Goal: Information Seeking & Learning: Check status

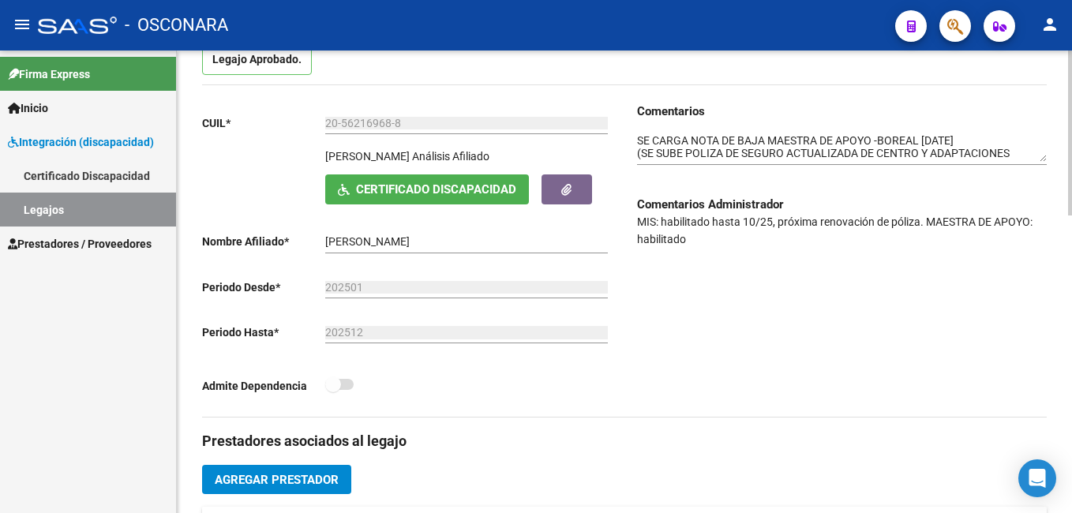
scroll to position [167, 0]
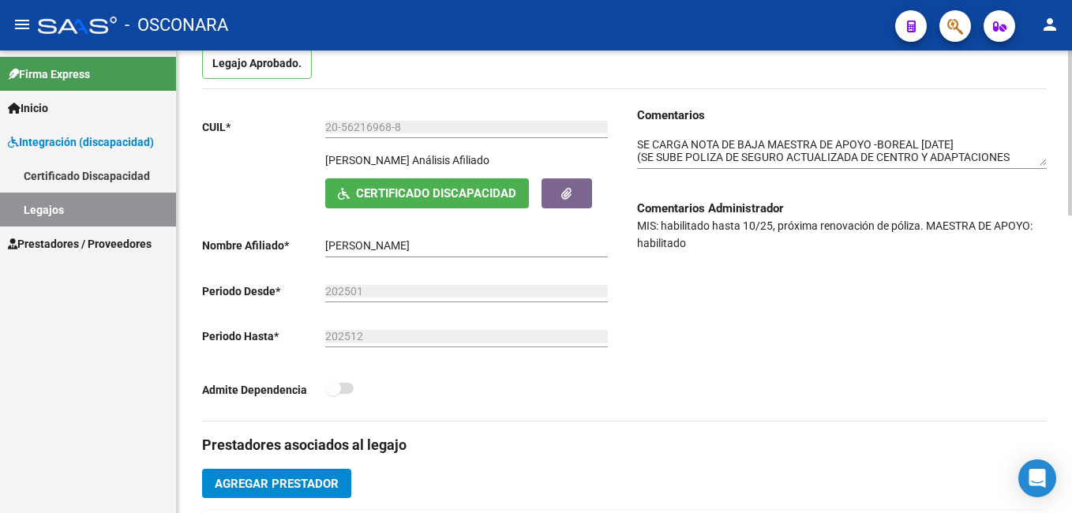
click at [1071, 155] on div at bounding box center [1070, 192] width 4 height 165
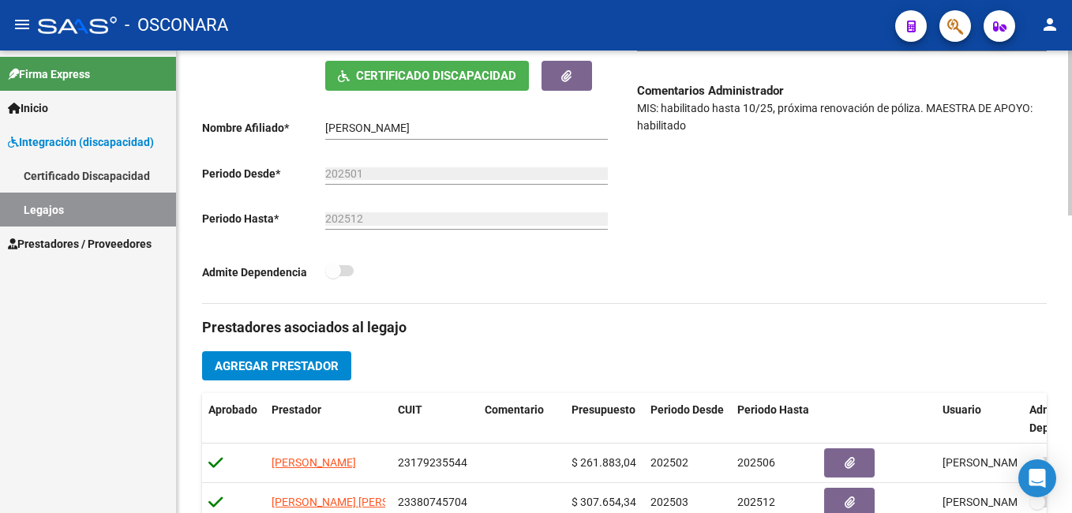
scroll to position [283, 0]
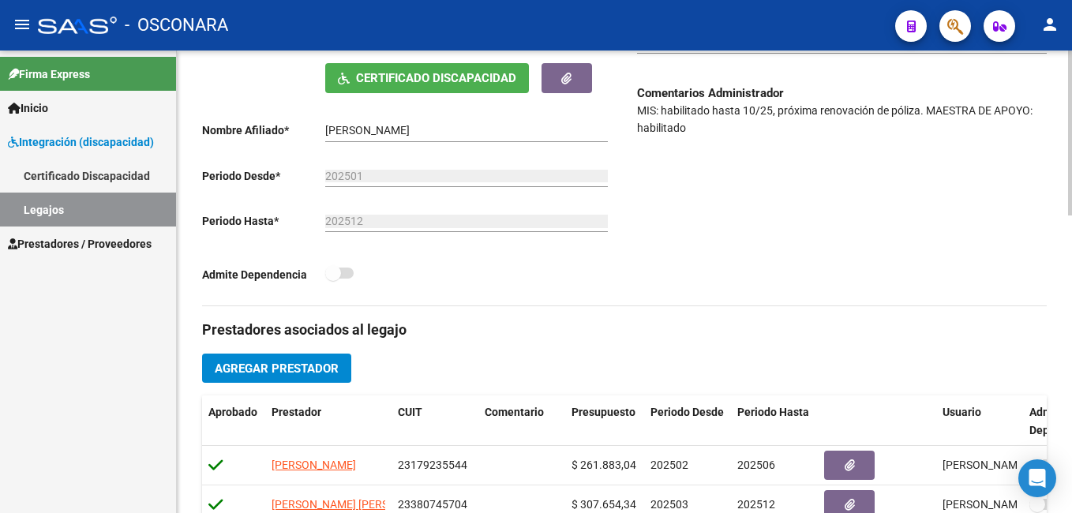
click at [1071, 228] on html "menu - OSCONARA person Firma Express Inicio Instructivos Contacto OS Integració…" at bounding box center [536, 256] width 1072 height 513
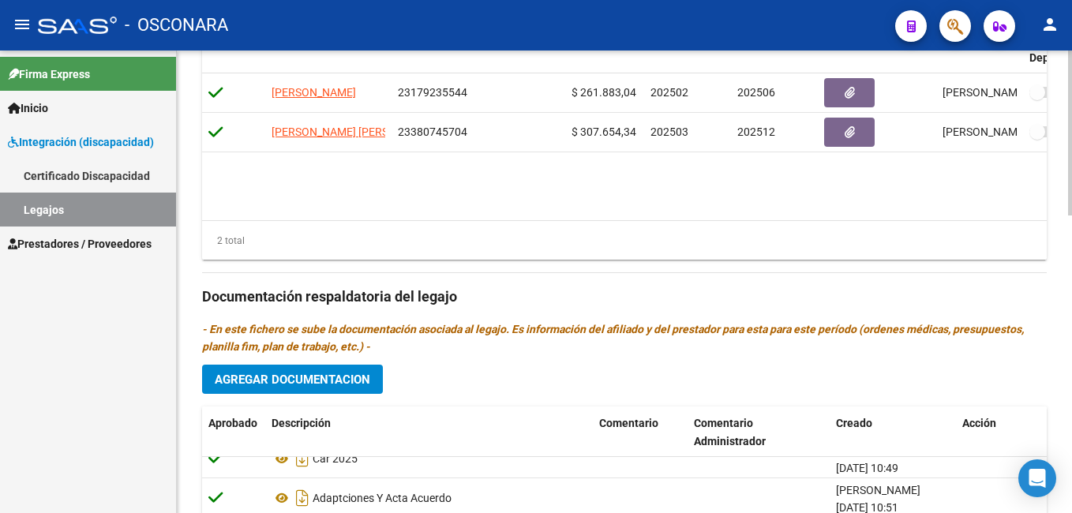
scroll to position [837, 0]
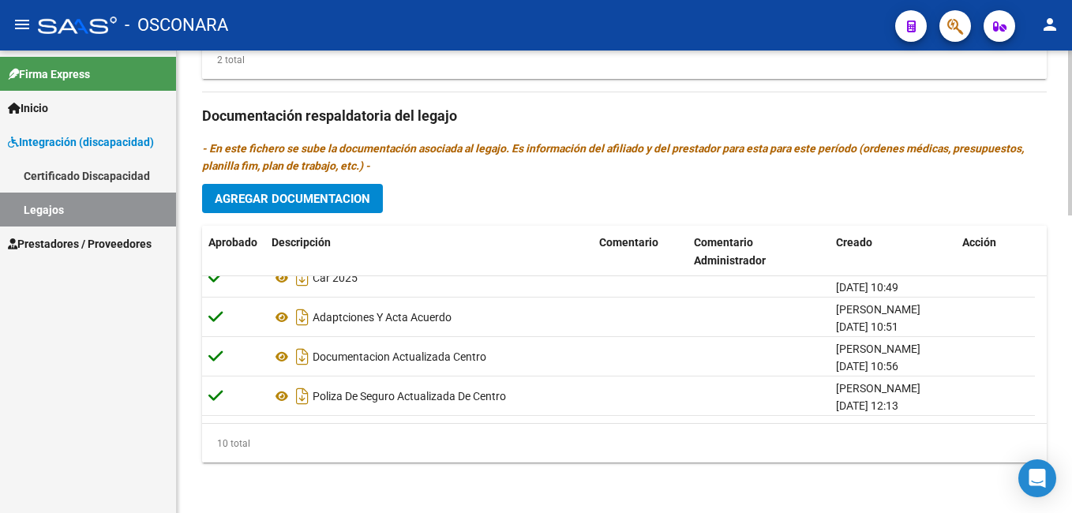
click at [1071, 444] on html "menu - OSCONARA person Firma Express Inicio Instructivos Contacto OS Integració…" at bounding box center [536, 256] width 1072 height 513
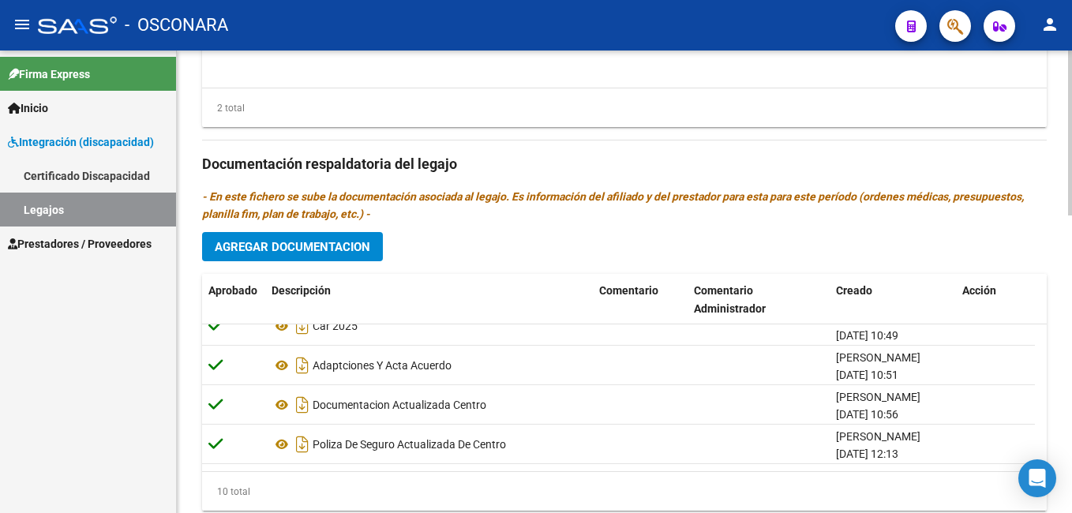
scroll to position [790, 0]
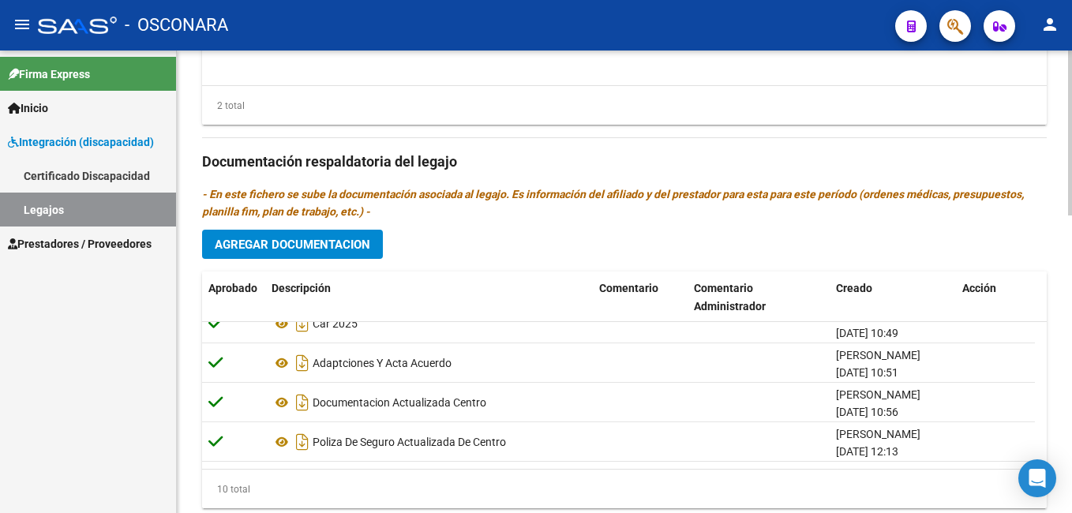
click at [1071, 350] on html "menu - OSCONARA person Firma Express Inicio Instructivos Contacto OS Integració…" at bounding box center [536, 256] width 1072 height 513
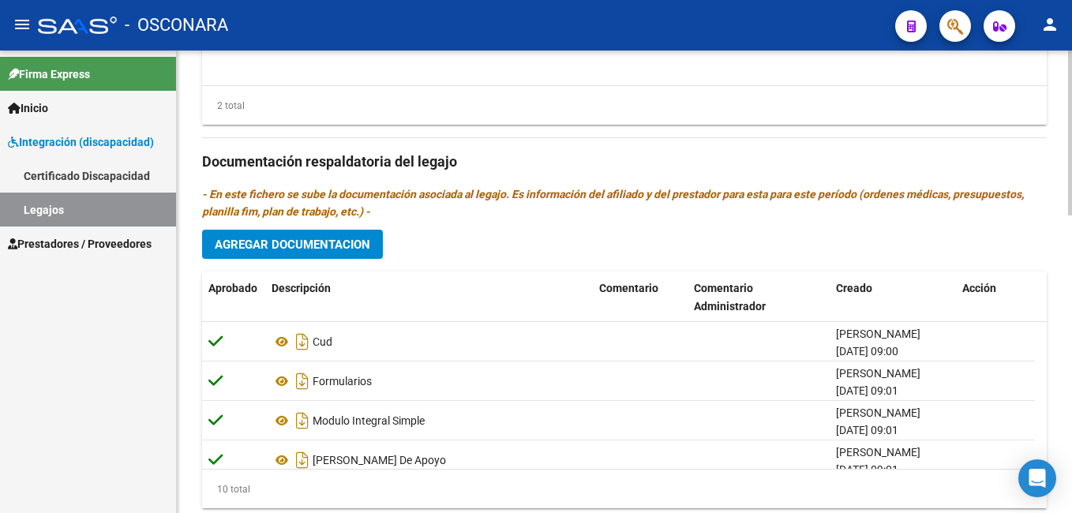
scroll to position [837, 0]
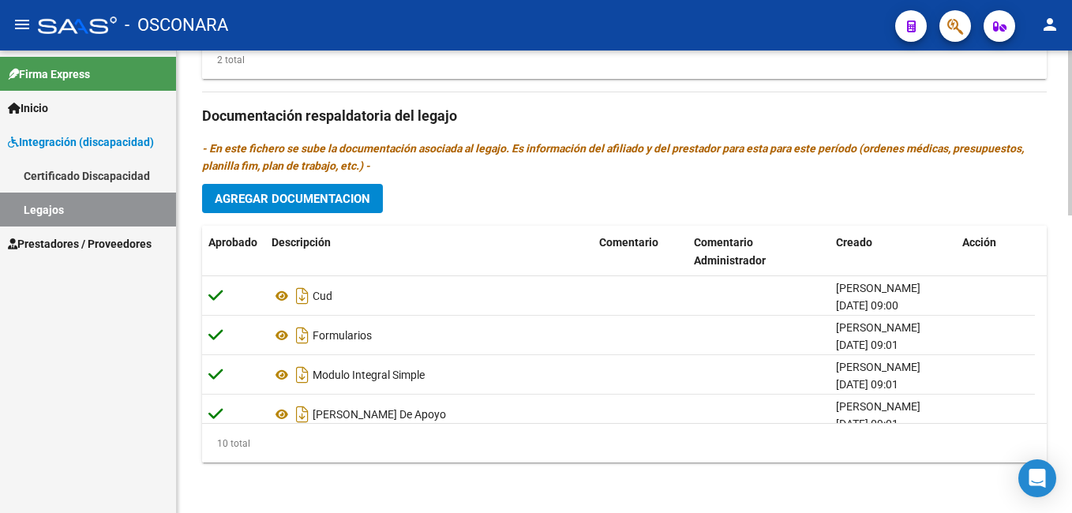
click at [1071, 392] on html "menu - OSCONARA person Firma Express Inicio Instructivos Contacto OS Integració…" at bounding box center [536, 256] width 1072 height 513
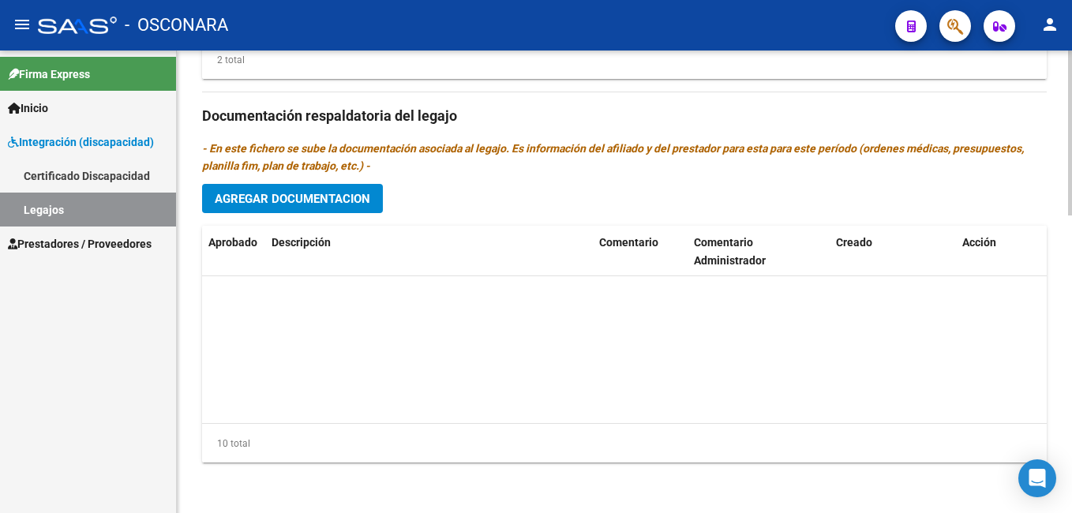
scroll to position [253, 0]
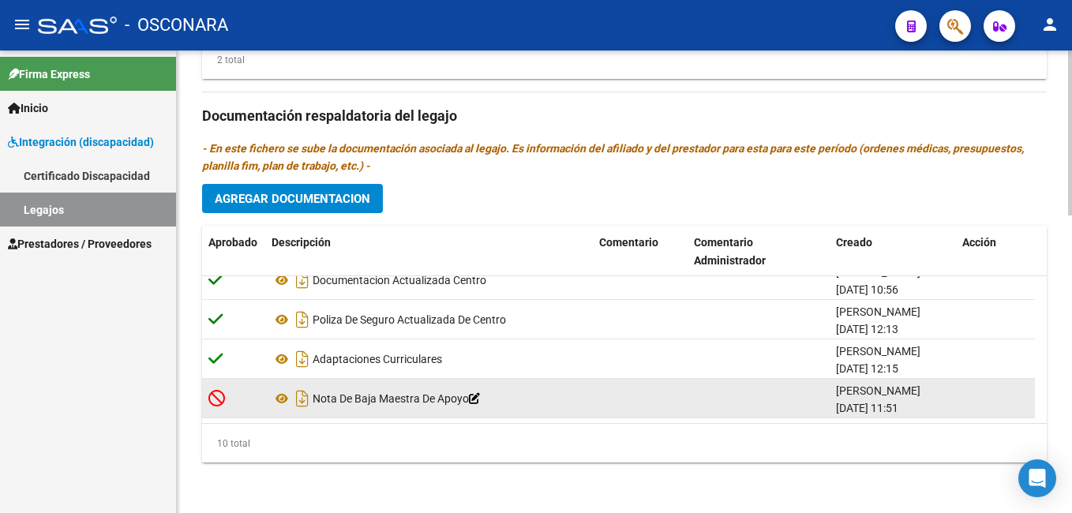
click at [211, 391] on icon at bounding box center [216, 397] width 17 height 17
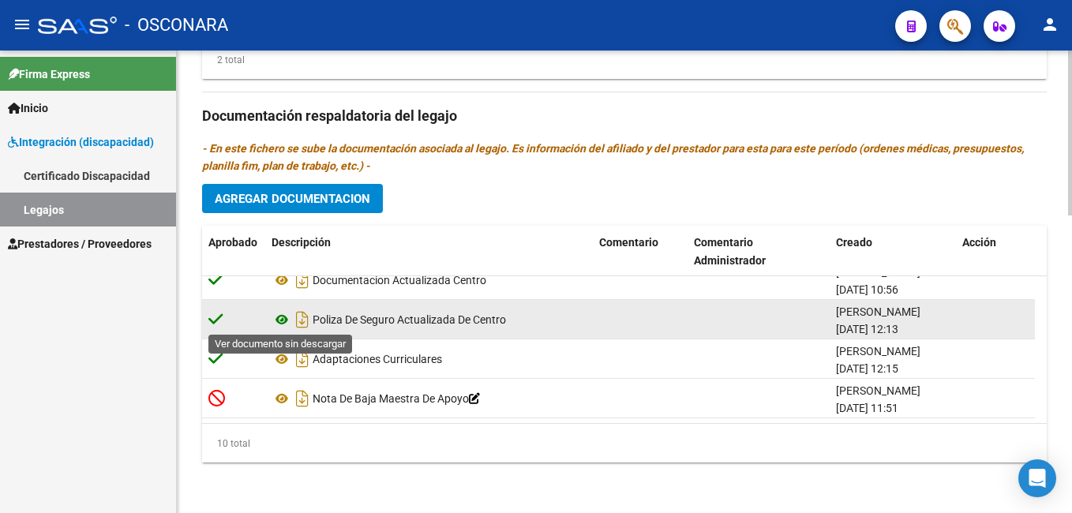
click at [283, 318] on icon at bounding box center [281, 319] width 21 height 19
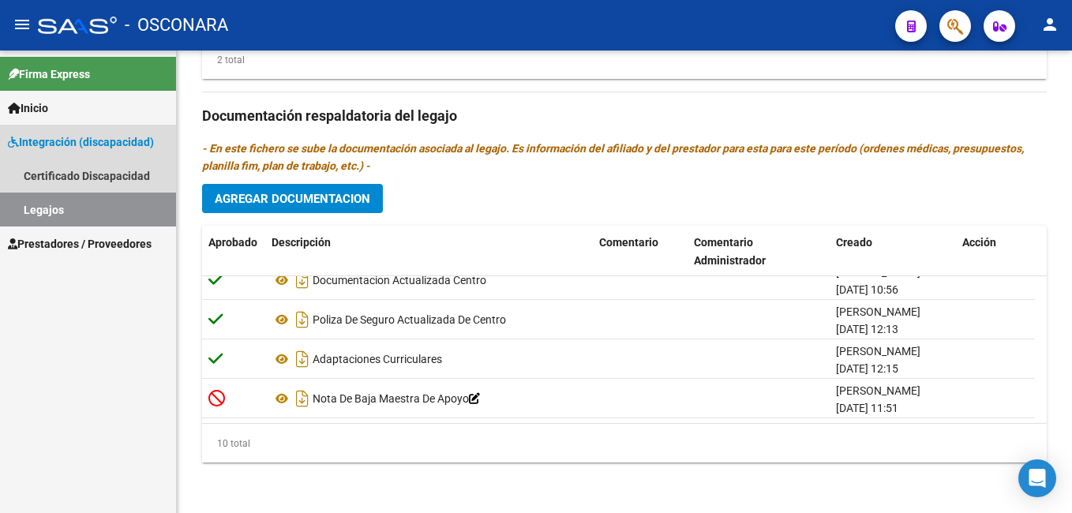
click at [158, 198] on link "Legajos" at bounding box center [88, 210] width 176 height 34
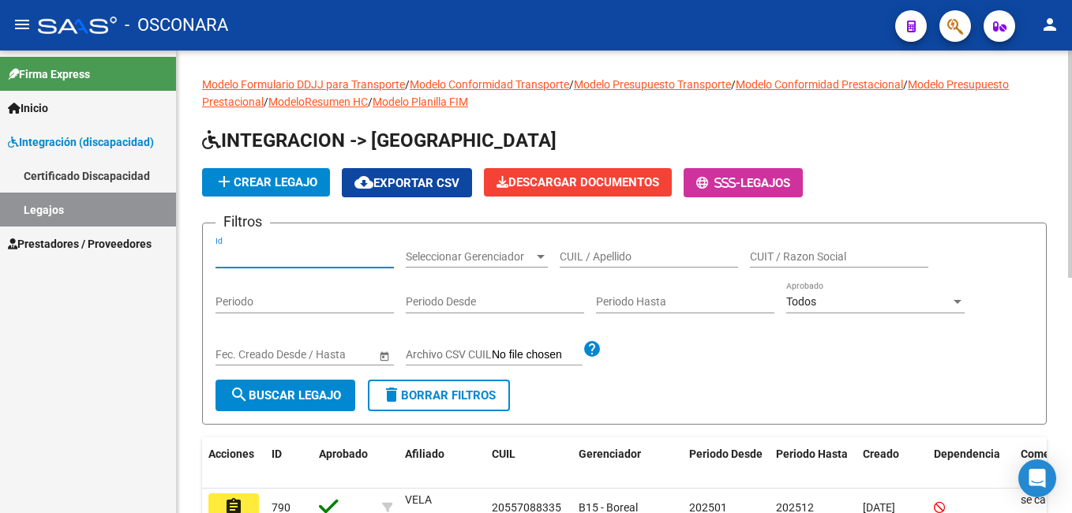
click at [295, 251] on input "Id" at bounding box center [304, 256] width 178 height 13
type input "665"
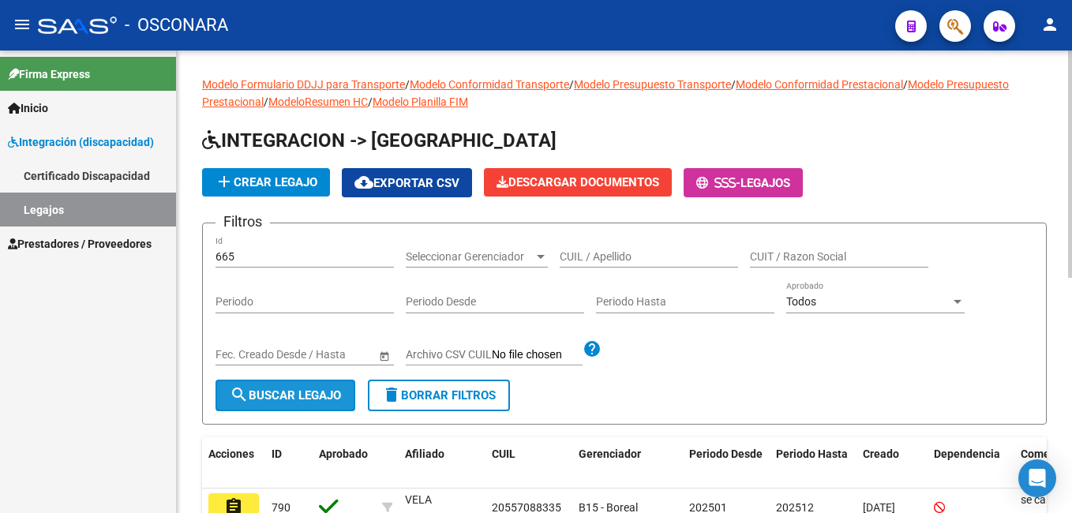
click at [284, 393] on span "search Buscar Legajo" at bounding box center [285, 395] width 111 height 14
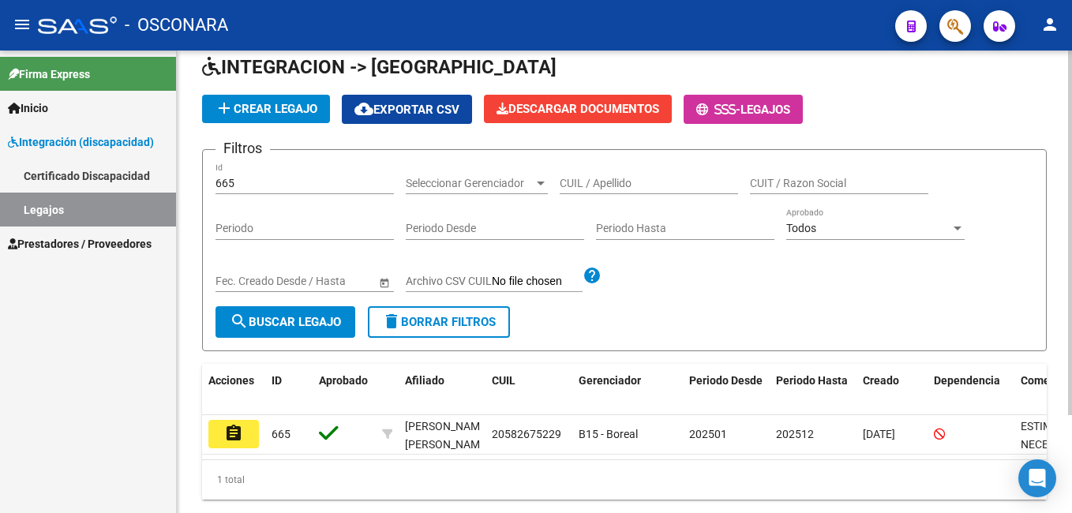
scroll to position [124, 0]
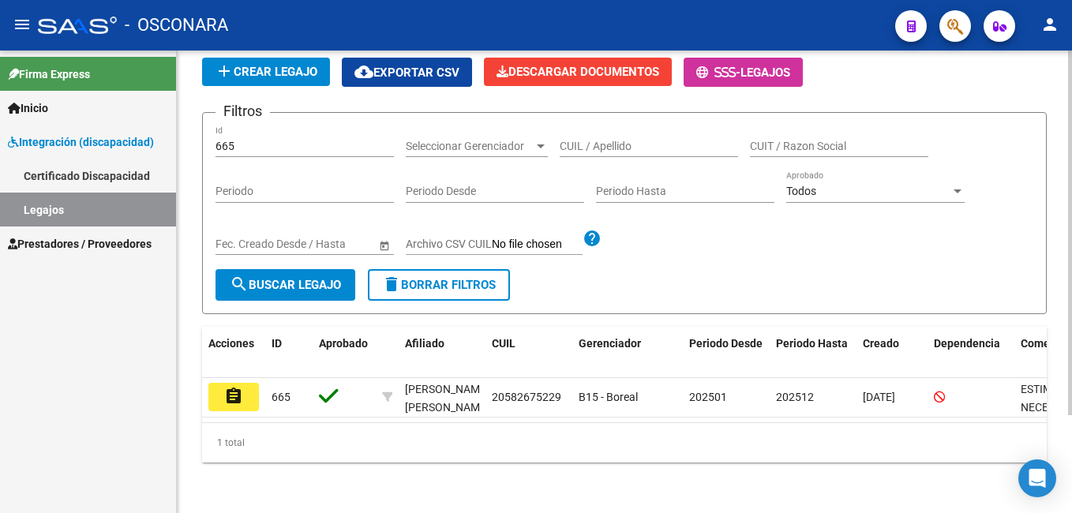
click at [1071, 290] on html "menu - OSCONARA person Firma Express Inicio Instructivos Contacto OS Integració…" at bounding box center [536, 256] width 1072 height 513
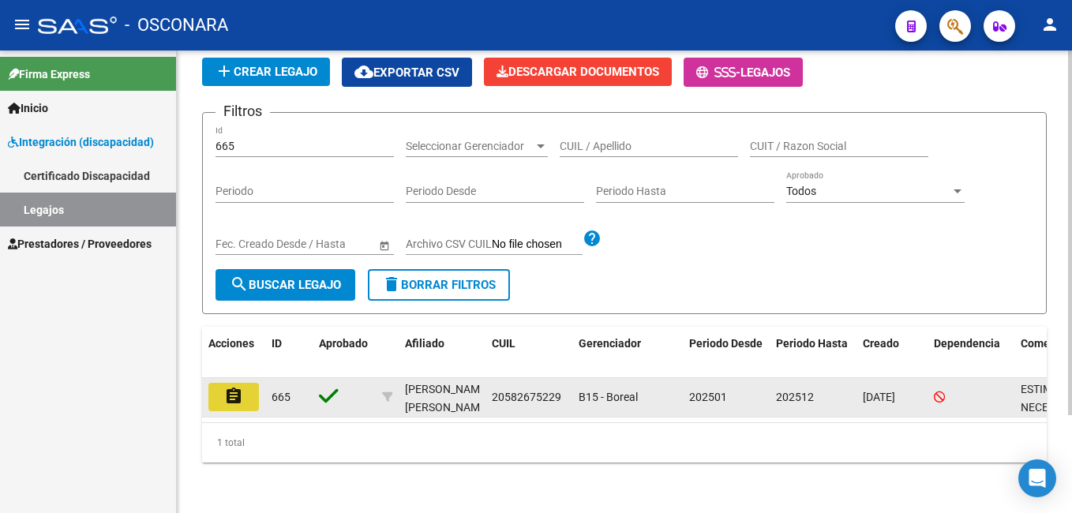
click at [238, 390] on mat-icon "assignment" at bounding box center [233, 396] width 19 height 19
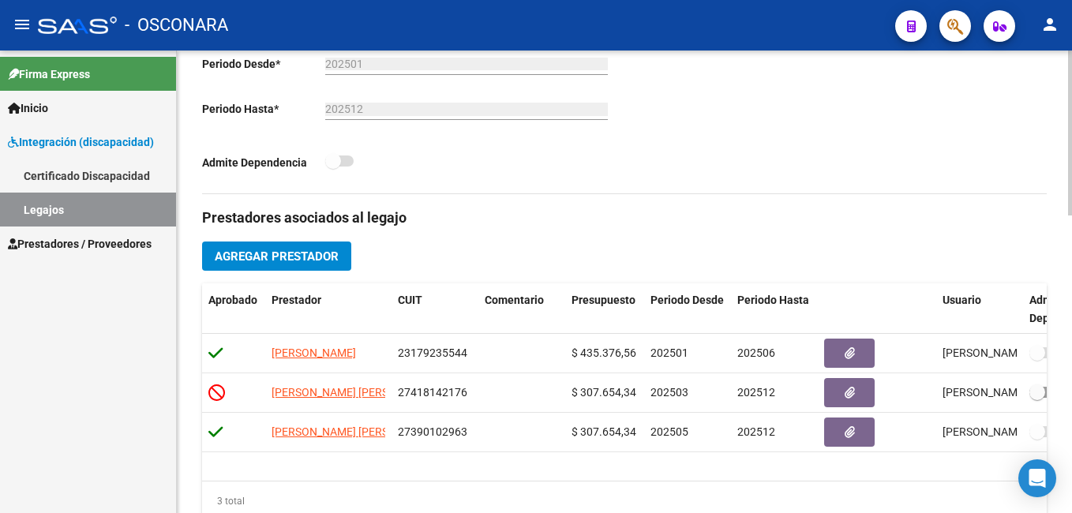
scroll to position [399, 0]
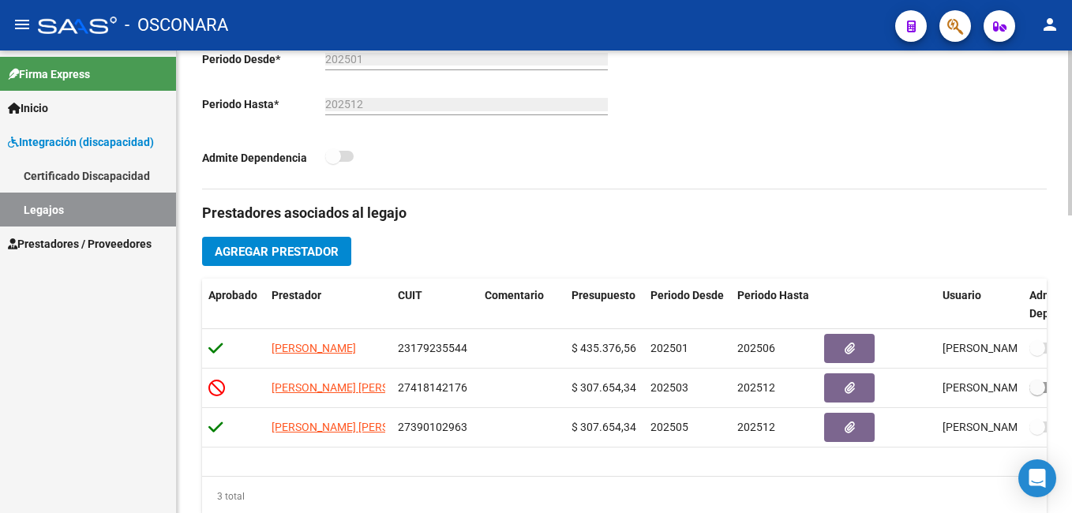
click at [1071, 289] on html "menu - OSCONARA person Firma Express Inicio Instructivos Contacto OS Integració…" at bounding box center [536, 256] width 1072 height 513
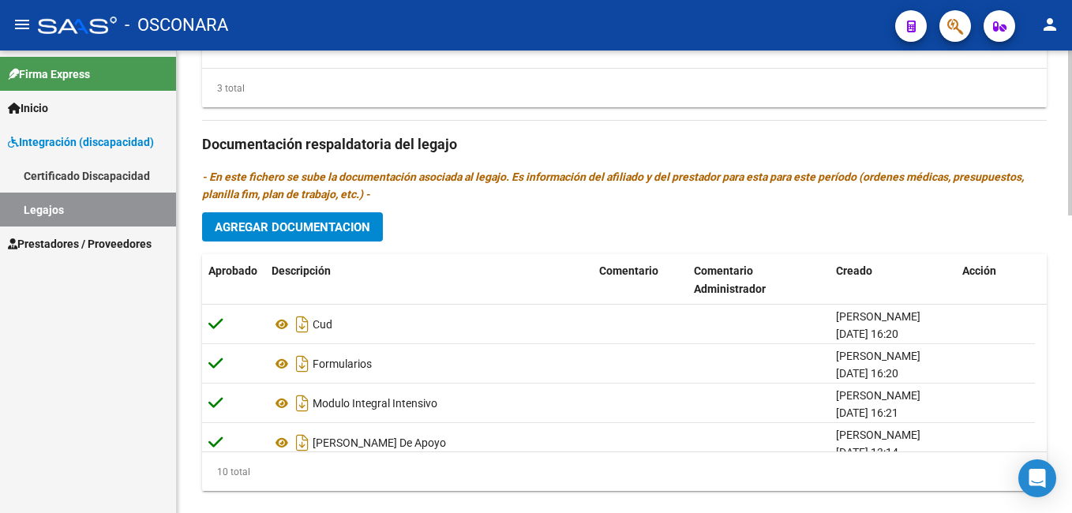
scroll to position [837, 0]
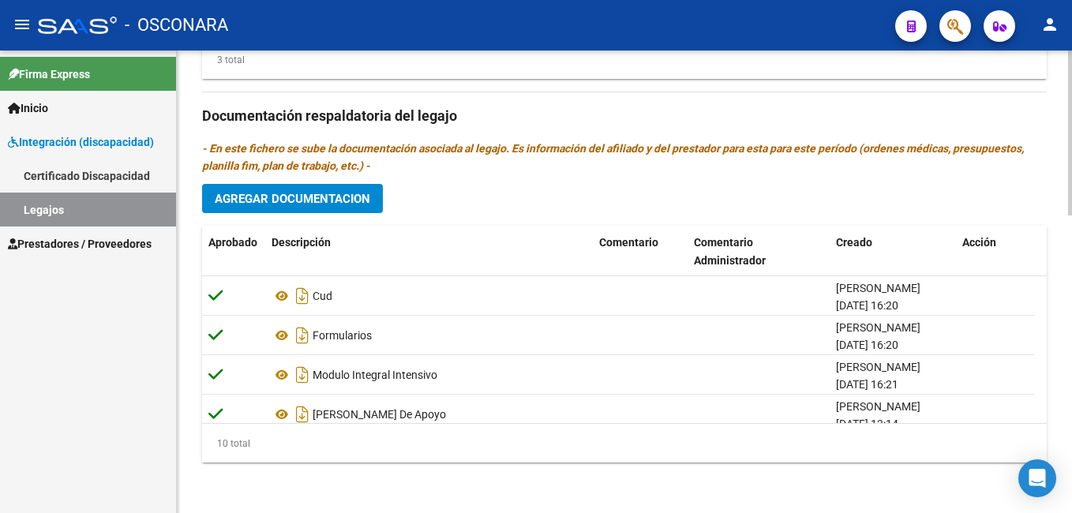
click at [1071, 387] on html "menu - OSCONARA person Firma Express Inicio Instructivos Contacto OS Integració…" at bounding box center [536, 256] width 1072 height 513
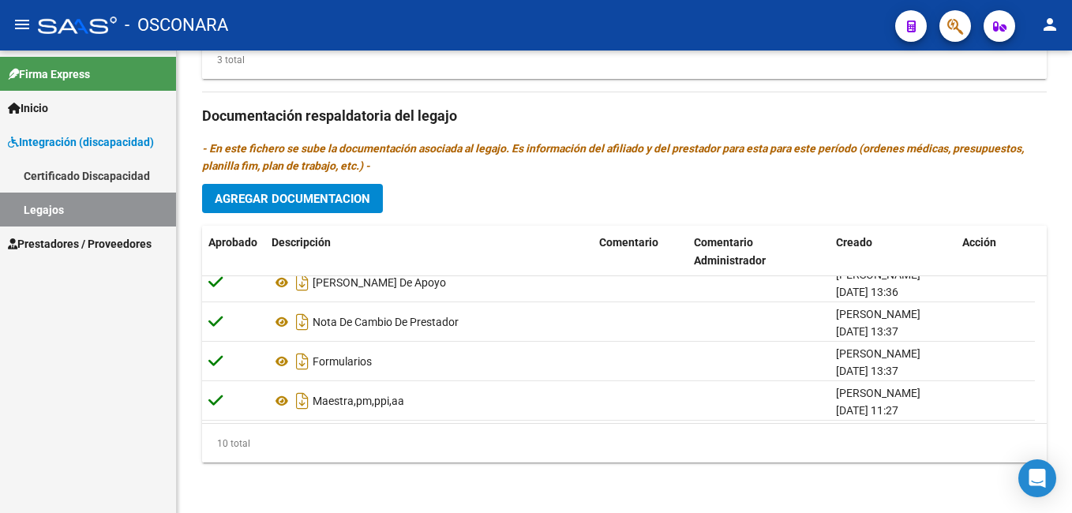
scroll to position [253, 0]
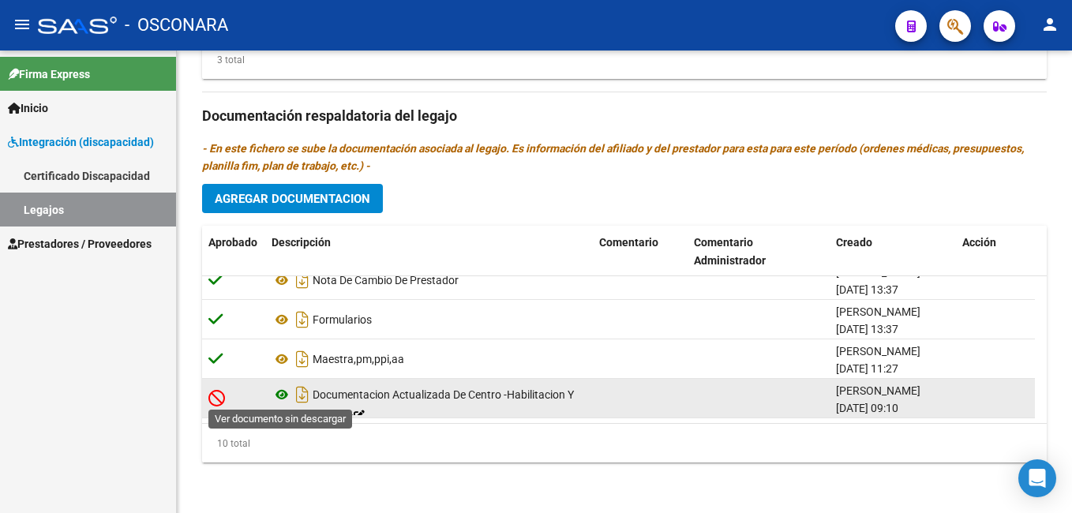
click at [283, 399] on icon at bounding box center [281, 394] width 21 height 19
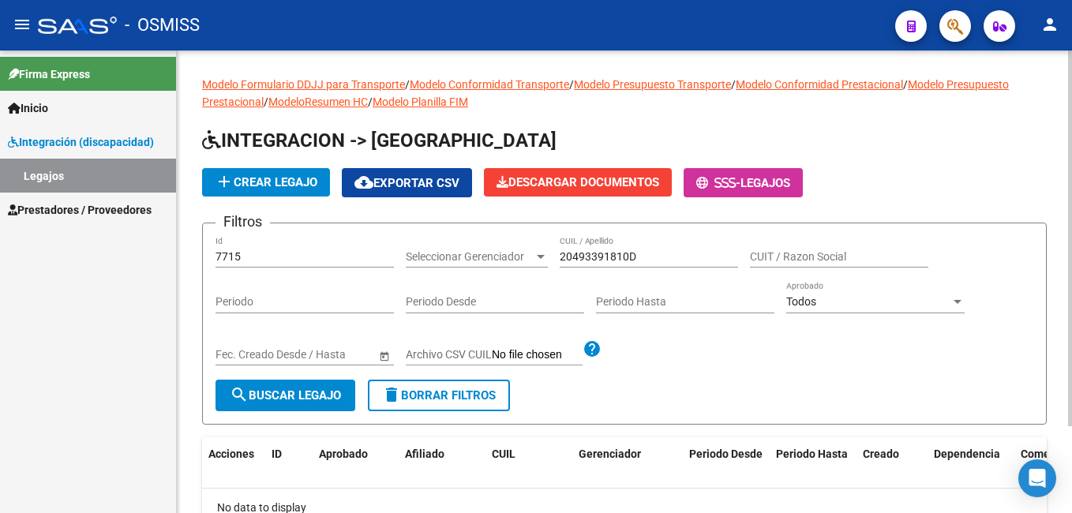
scroll to position [105, 0]
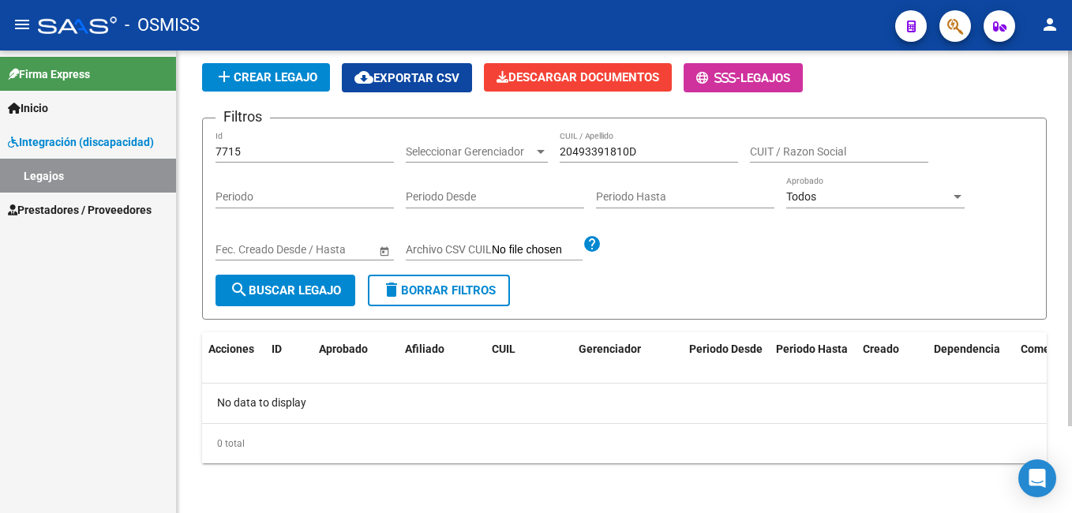
click at [645, 151] on input "20493391810D" at bounding box center [649, 151] width 178 height 13
type input "2"
click at [299, 298] on span "search Buscar Legajo" at bounding box center [285, 290] width 111 height 14
drag, startPoint x: 316, startPoint y: 149, endPoint x: 125, endPoint y: 158, distance: 192.0
click at [125, 158] on mat-sidenav-container "Firma Express Inicio Instructivos Contacto OS Integración (discapacidad) Legajo…" at bounding box center [536, 282] width 1072 height 462
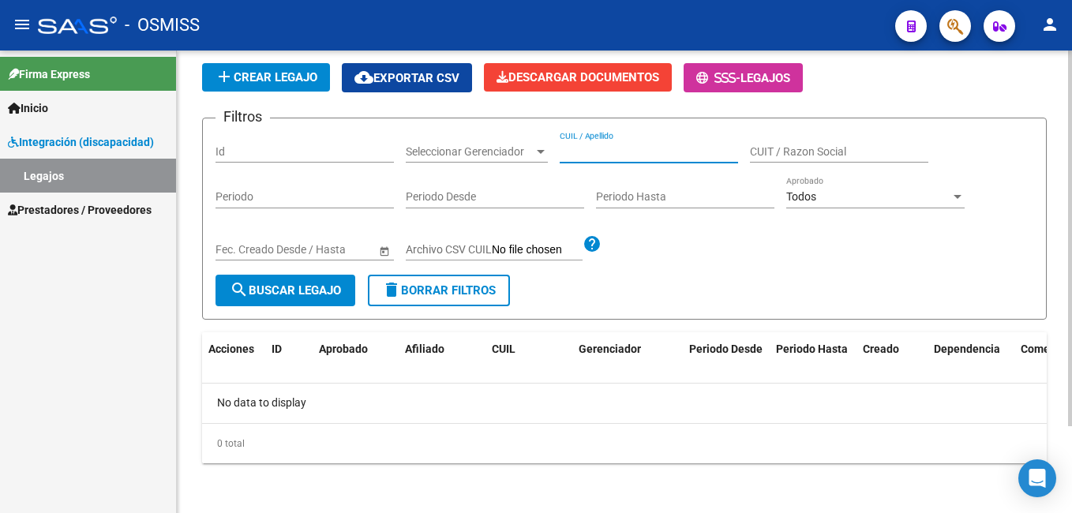
click at [606, 149] on input "CUIL / Apellido" at bounding box center [649, 151] width 178 height 13
type input "r"
type input "R"
click at [266, 153] on input "Id" at bounding box center [304, 151] width 178 height 13
type input "7715"
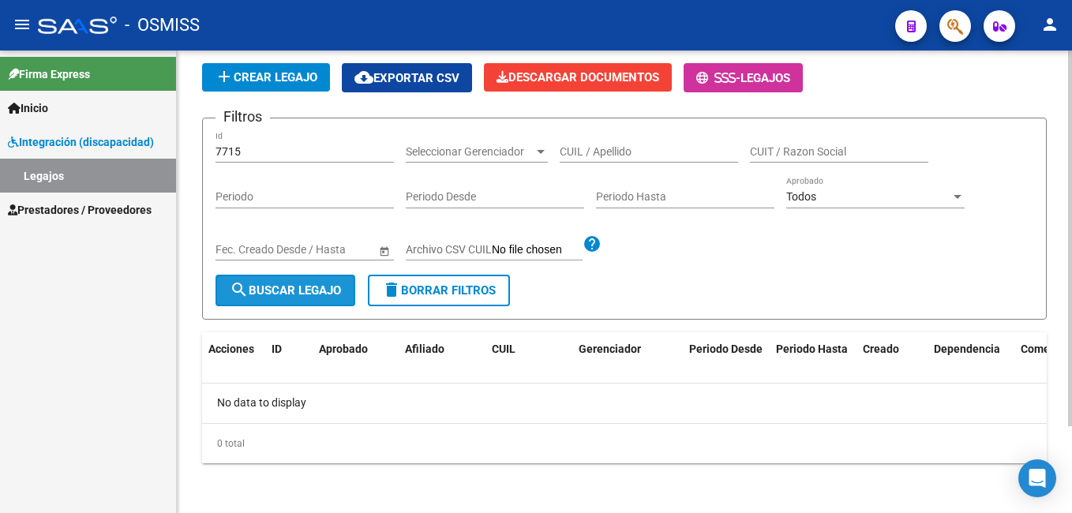
click at [296, 299] on button "search Buscar Legajo" at bounding box center [285, 291] width 140 height 32
click at [309, 279] on button "search Buscar Legajo" at bounding box center [285, 291] width 140 height 32
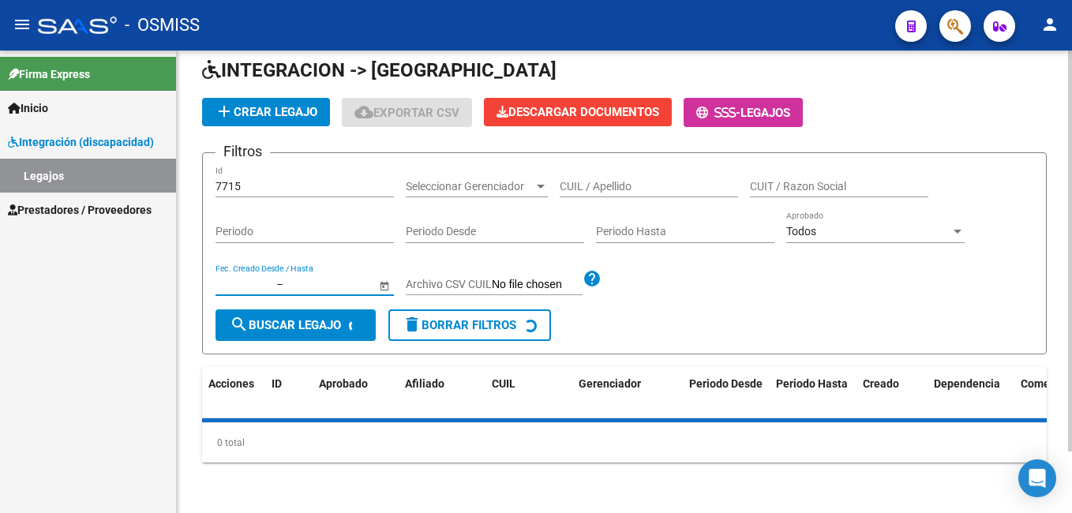
scroll to position [71, 0]
click at [309, 279] on input "text" at bounding box center [324, 284] width 77 height 13
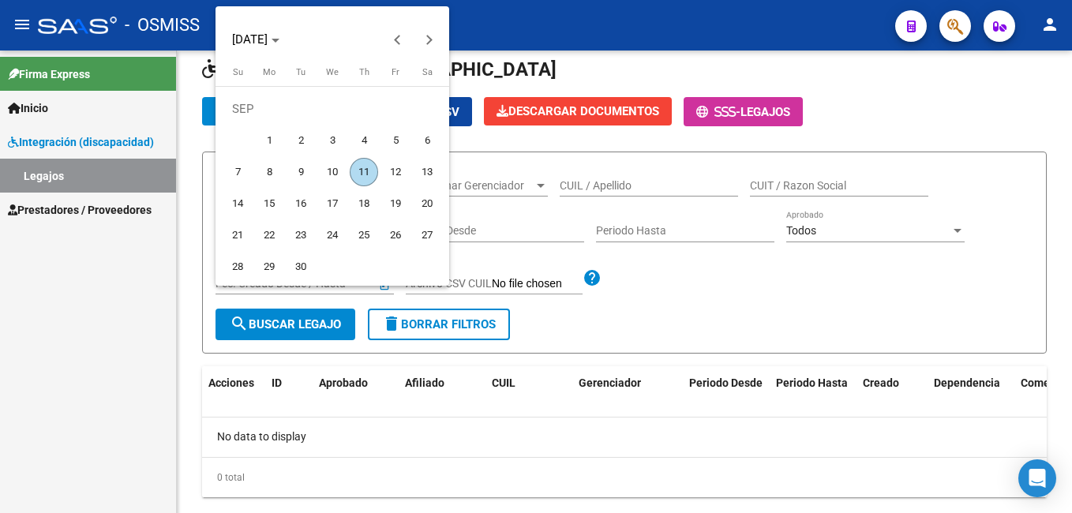
click at [474, 420] on div at bounding box center [536, 256] width 1072 height 513
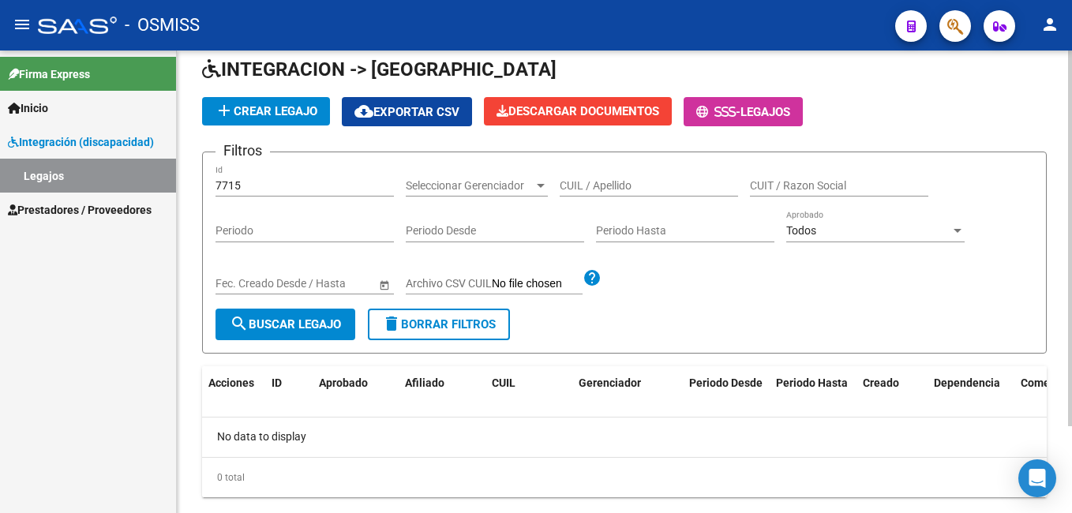
click at [702, 317] on form "Filtros 7715 Id Seleccionar Gerenciador Seleccionar Gerenciador CUIL / Apellido…" at bounding box center [624, 253] width 844 height 202
click at [627, 185] on input "CUIL / Apellido" at bounding box center [649, 185] width 178 height 13
paste input "20493391810"
type input "20493391810"
click at [281, 175] on div "7715 Id" at bounding box center [304, 181] width 178 height 32
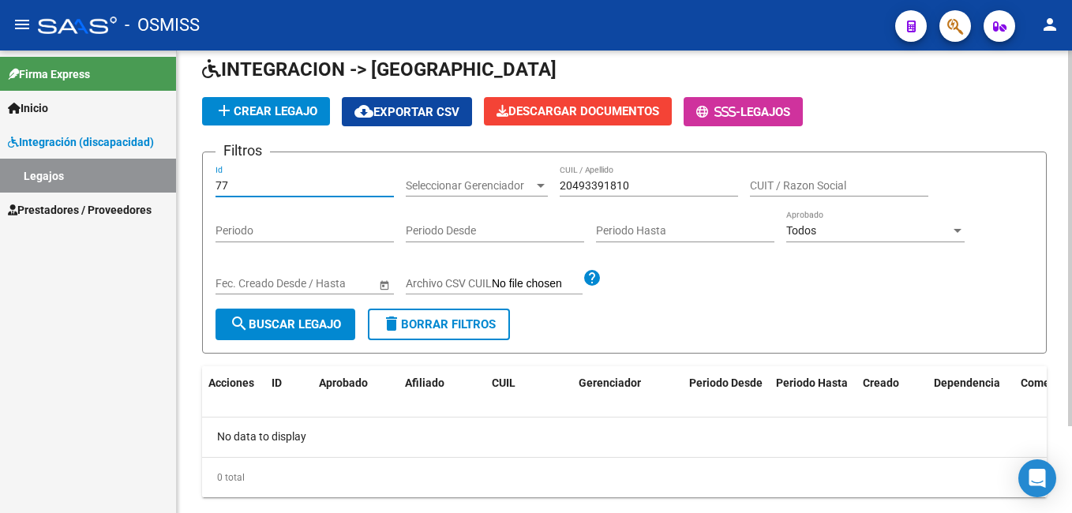
type input "7"
click at [266, 328] on span "search Buscar Legajo" at bounding box center [285, 324] width 111 height 14
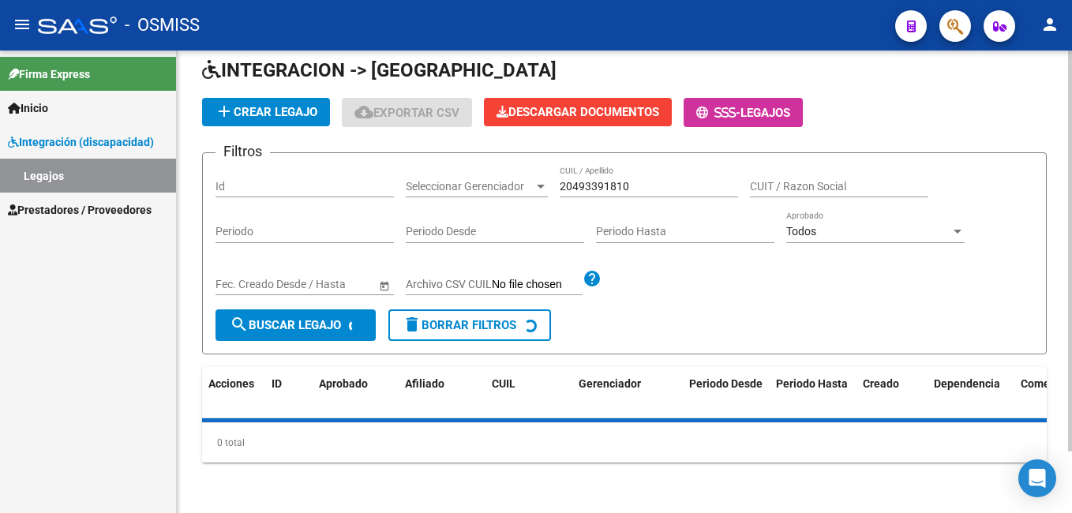
click at [266, 328] on span "search Buscar Legajo" at bounding box center [285, 325] width 111 height 14
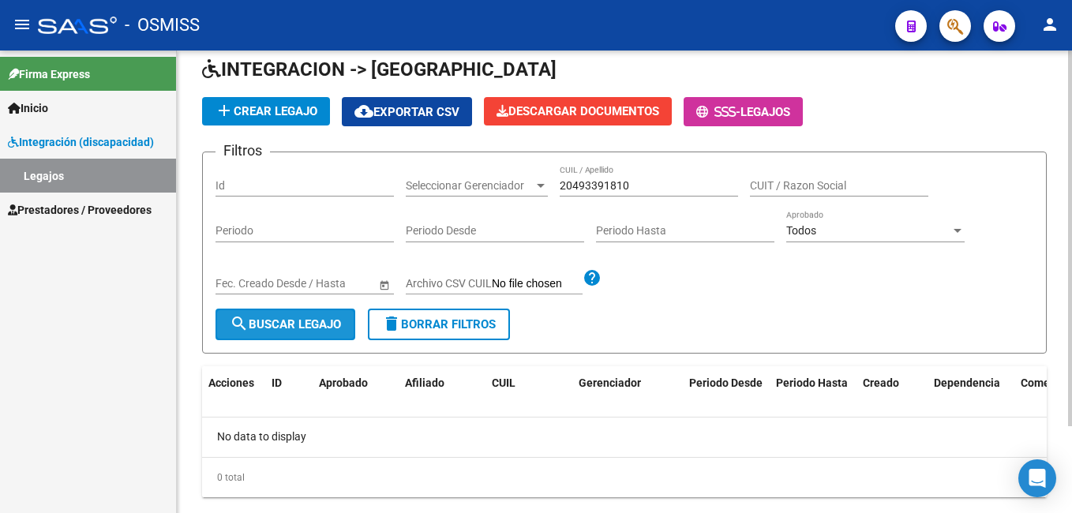
click at [266, 328] on span "search Buscar Legajo" at bounding box center [285, 324] width 111 height 14
drag, startPoint x: 631, startPoint y: 183, endPoint x: 496, endPoint y: 186, distance: 134.2
click at [496, 186] on div "Filtros Id Seleccionar Gerenciador Seleccionar Gerenciador 20493391810 CUIL / A…" at bounding box center [624, 237] width 818 height 144
